Goal: Task Accomplishment & Management: Use online tool/utility

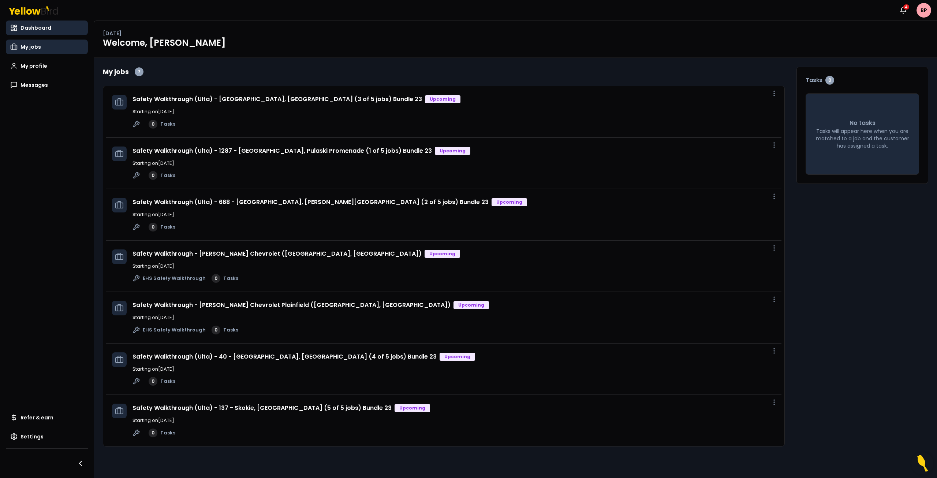
click at [29, 44] on span "My jobs" at bounding box center [30, 46] width 20 height 7
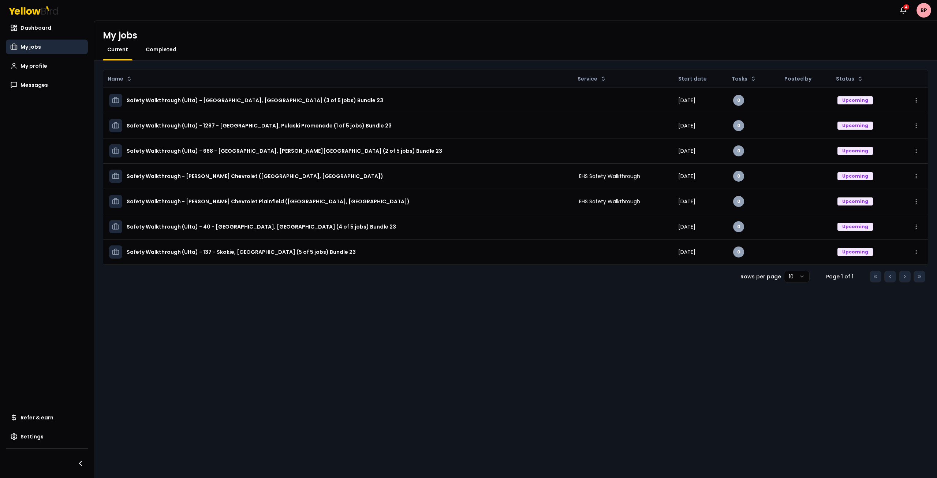
click at [172, 52] on span "Completed" at bounding box center [161, 49] width 31 height 7
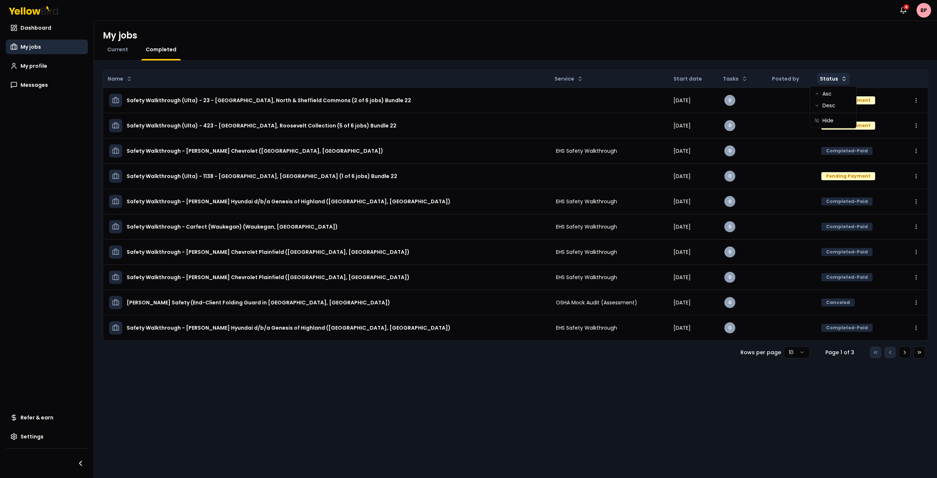
click at [832, 73] on html "Notifications 4 BP Dashboard My jobs My profile Messages Refer & earn Settings …" at bounding box center [468, 239] width 937 height 478
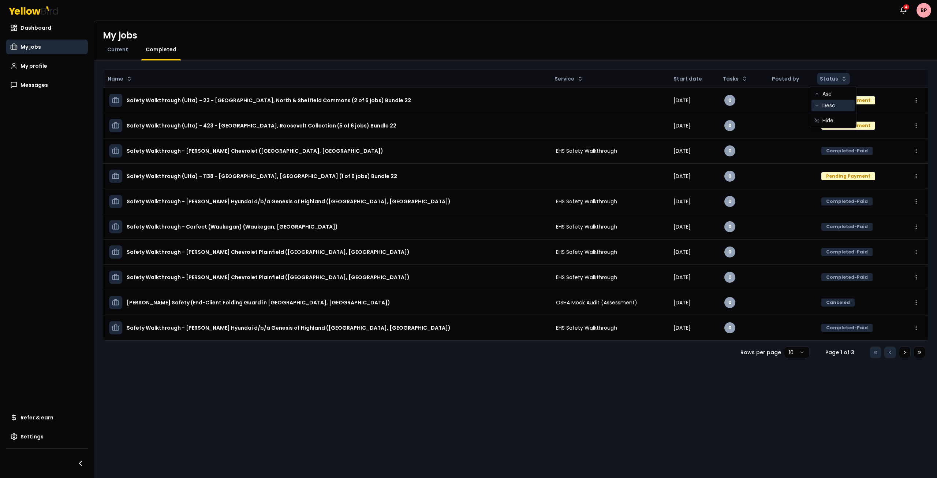
click at [837, 107] on div "Desc" at bounding box center [832, 106] width 43 height 12
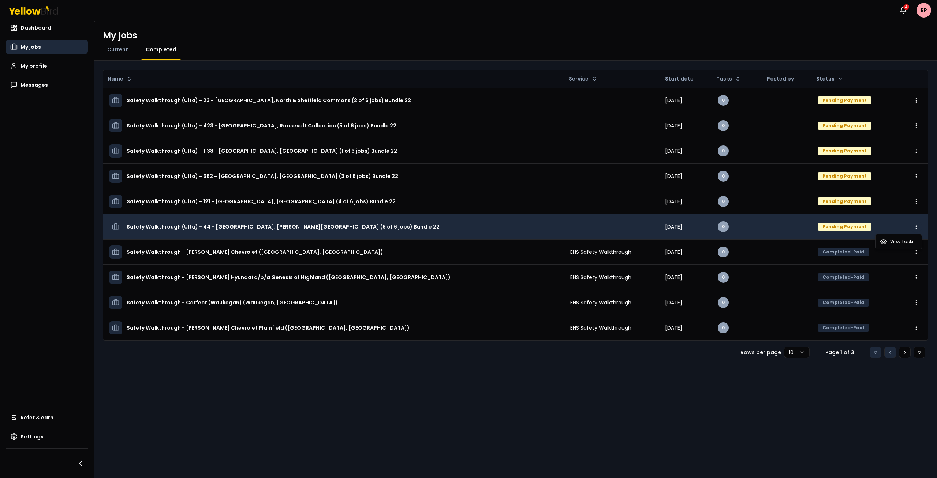
click at [919, 231] on html "Notifications 4 BP Dashboard My jobs My profile Messages Refer & earn Settings …" at bounding box center [468, 239] width 937 height 478
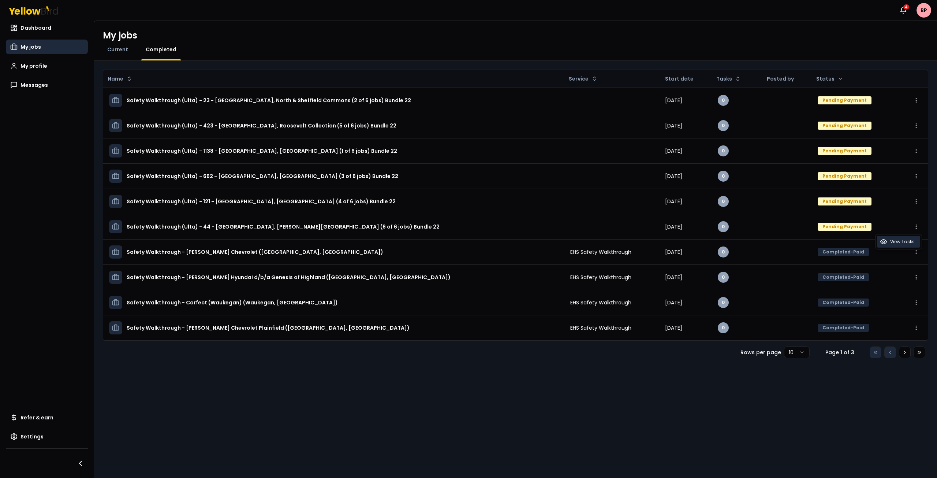
click at [898, 241] on span "View Tasks" at bounding box center [902, 242] width 25 height 6
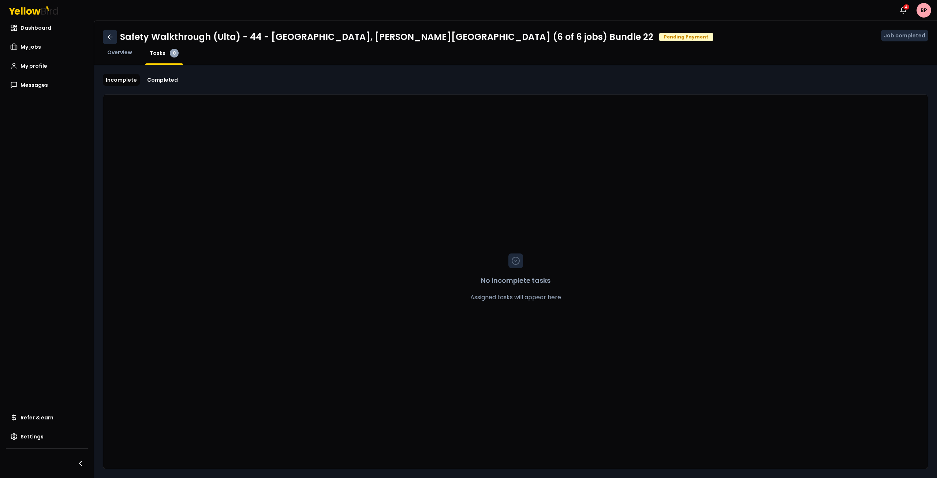
click at [110, 35] on icon at bounding box center [109, 37] width 2 height 4
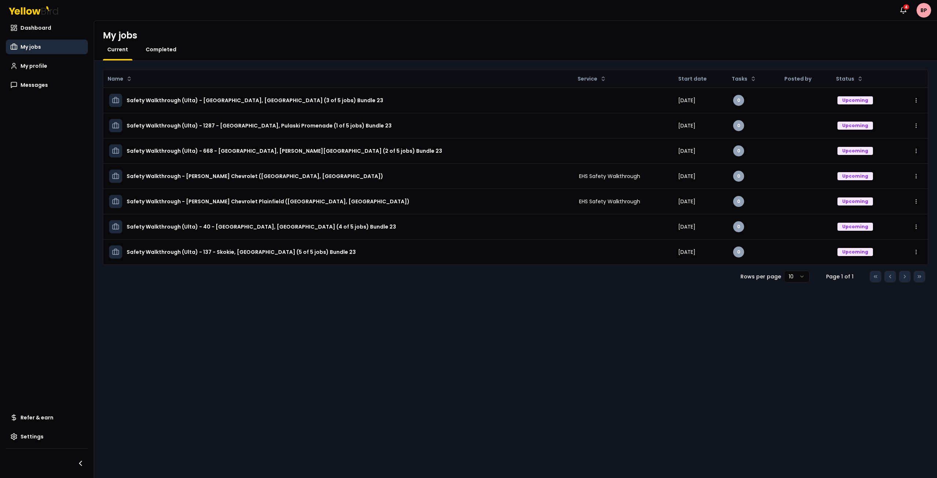
drag, startPoint x: 158, startPoint y: 50, endPoint x: 162, endPoint y: 51, distance: 4.4
click at [158, 50] on span "Completed" at bounding box center [161, 49] width 31 height 7
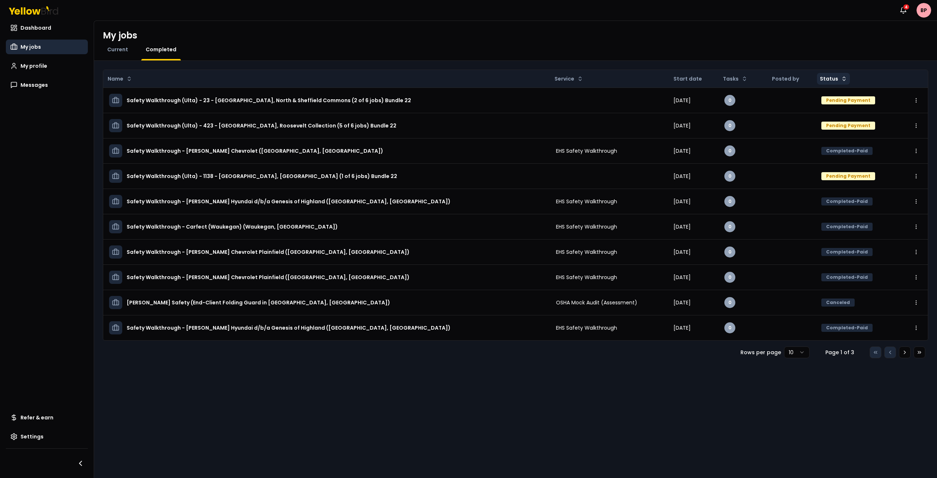
click at [831, 76] on html "Notifications 4 BP Dashboard My jobs My profile Messages Refer & earn Settings …" at bounding box center [468, 239] width 937 height 478
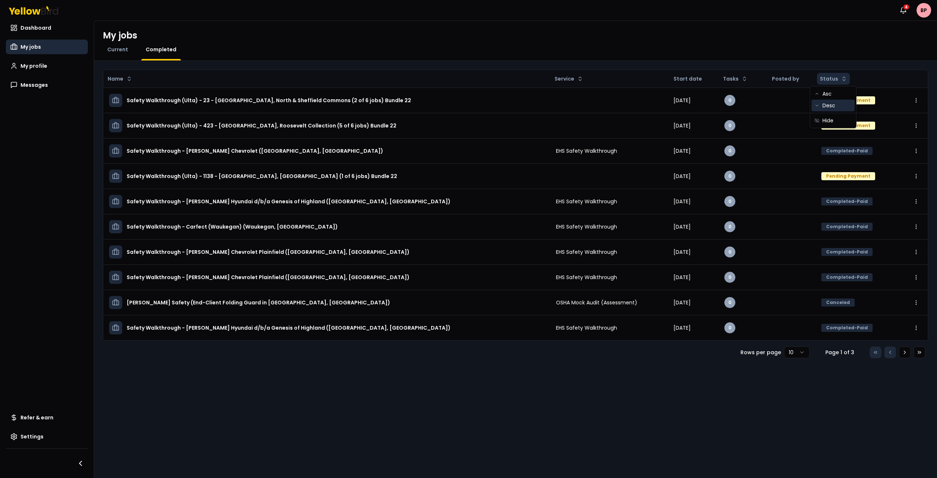
click at [833, 105] on div "Desc" at bounding box center [832, 106] width 43 height 12
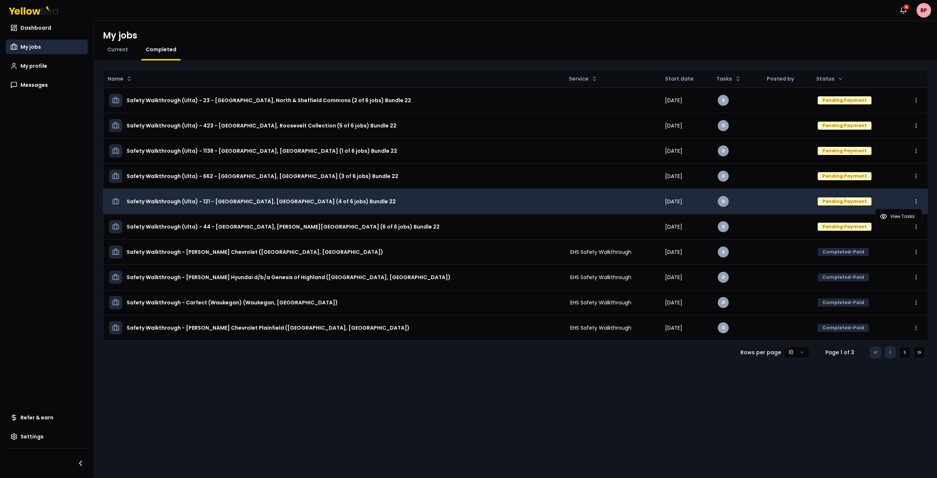
click at [916, 204] on html "Notifications 4 BP Dashboard My jobs My profile Messages Refer & earn Settings …" at bounding box center [468, 239] width 937 height 478
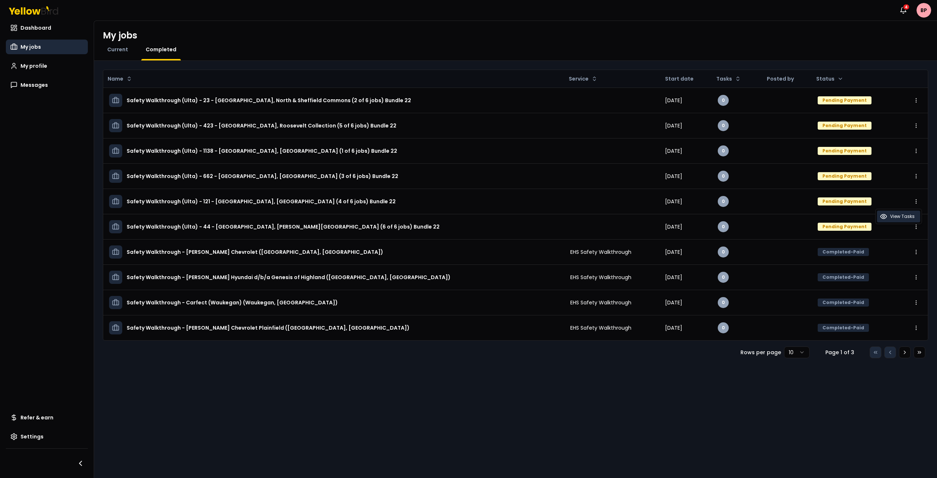
click at [900, 218] on span "View Tasks" at bounding box center [902, 216] width 25 height 6
